Goal: Check status: Check status

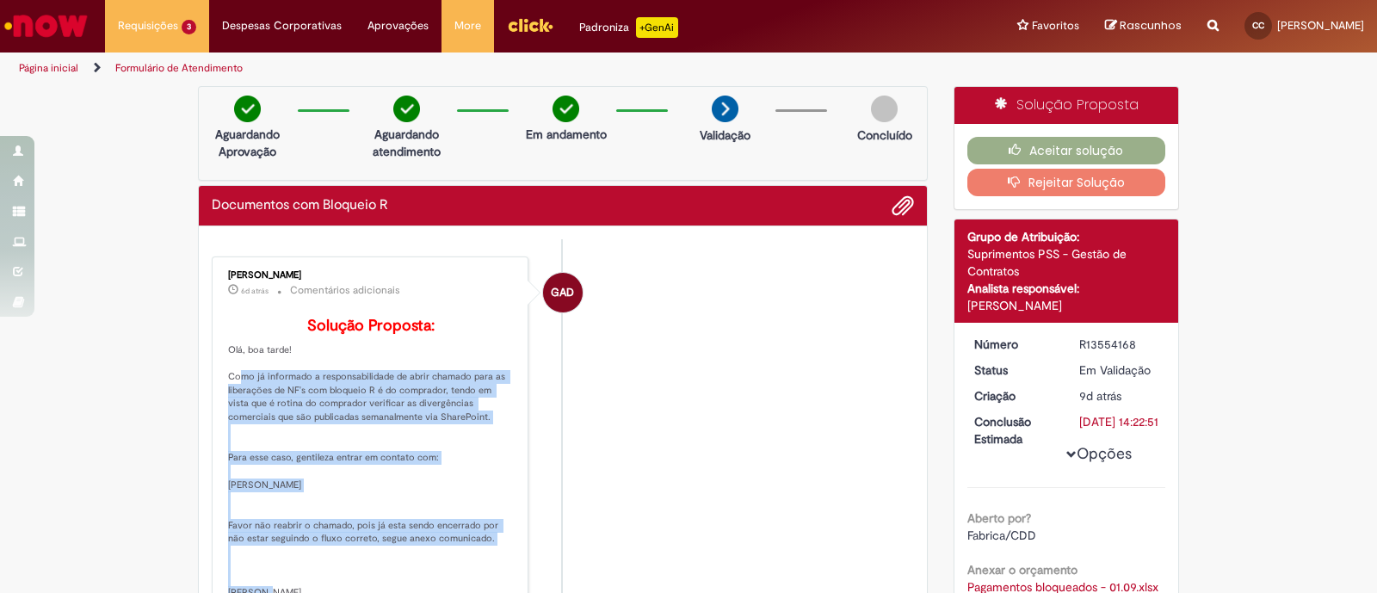
scroll to position [124, 0]
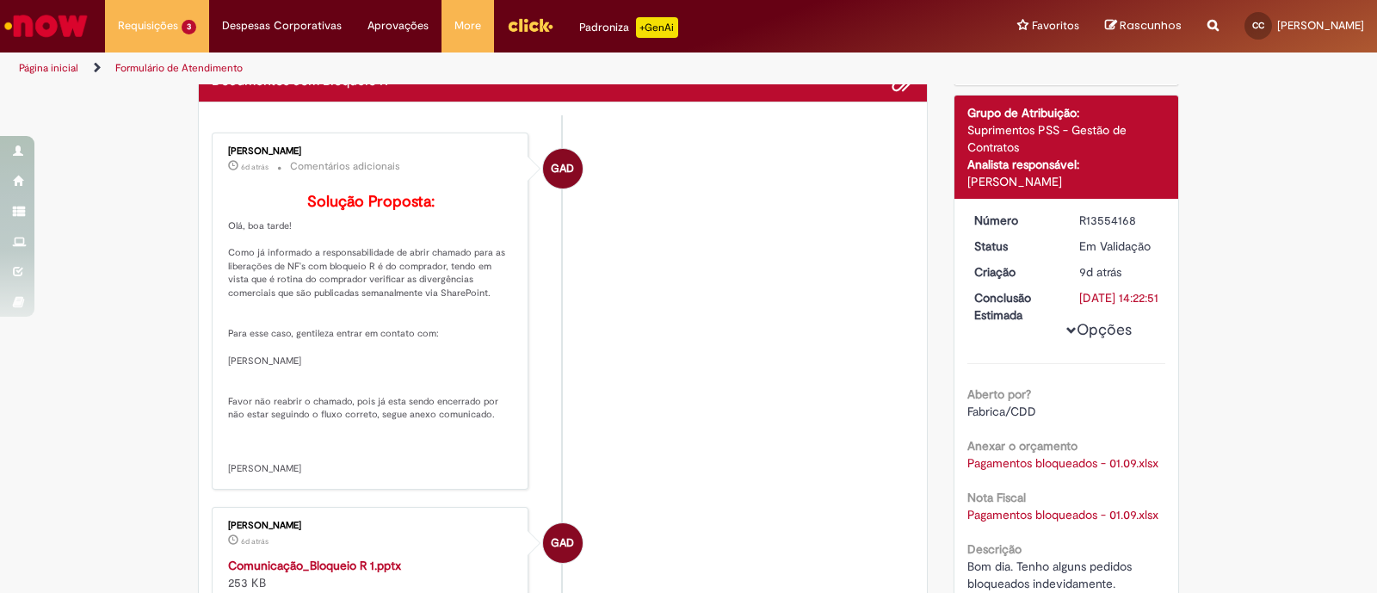
click at [588, 264] on li "GAD [PERSON_NAME] 6d atrás 6 dias atrás Comentários adicionais Solução Proposta…" at bounding box center [563, 311] width 702 height 357
drag, startPoint x: 1129, startPoint y: 223, endPoint x: 1072, endPoint y: 214, distance: 58.3
click at [1080, 214] on div "R13554168" at bounding box center [1120, 220] width 80 height 17
copy div "R13554168"
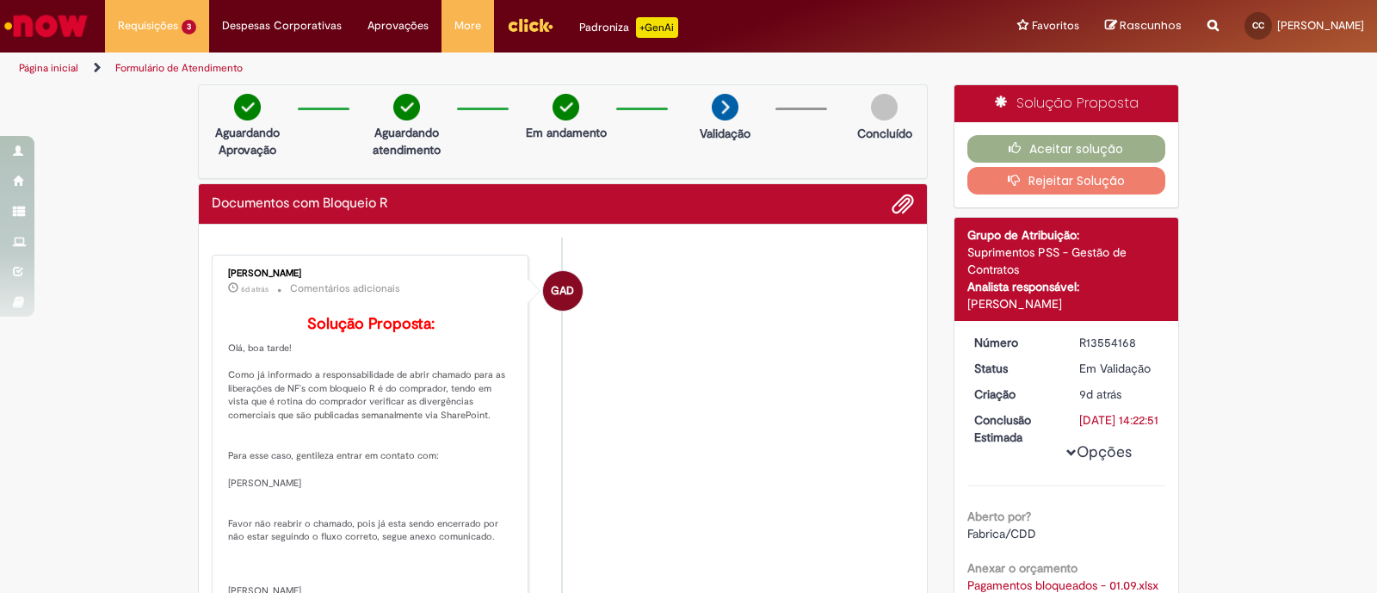
scroll to position [0, 0]
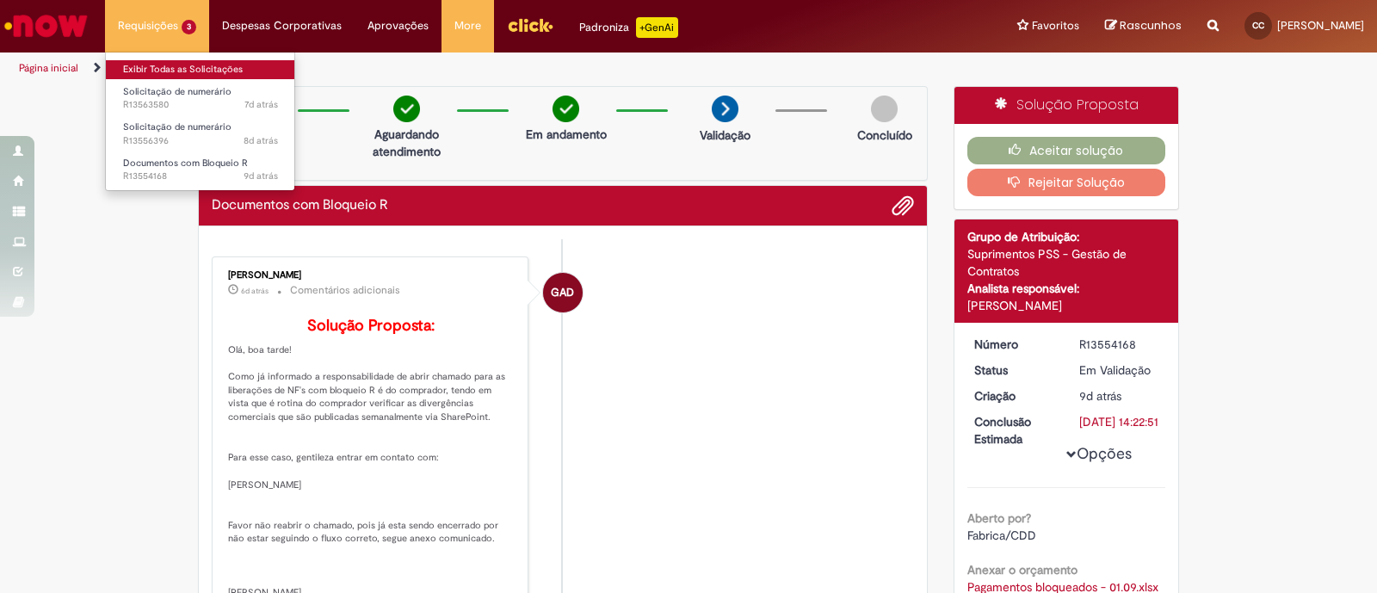
click at [190, 70] on link "Exibir Todas as Solicitações" at bounding box center [200, 69] width 189 height 19
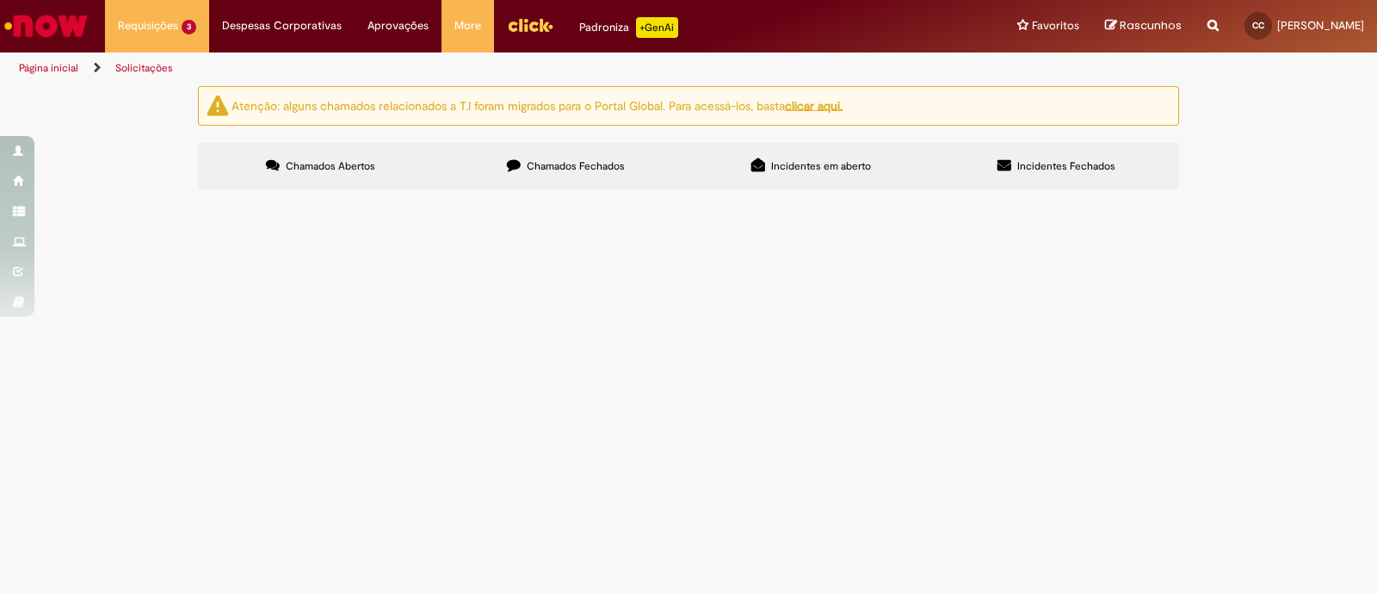
click at [538, 174] on label "Chamados Fechados" at bounding box center [565, 166] width 245 height 46
drag, startPoint x: 263, startPoint y: 212, endPoint x: 217, endPoint y: 212, distance: 45.6
click at [0, 0] on td "R13444471" at bounding box center [0, 0] width 0 height 0
copy span "R13444471"
